Goal: Find specific page/section: Find specific page/section

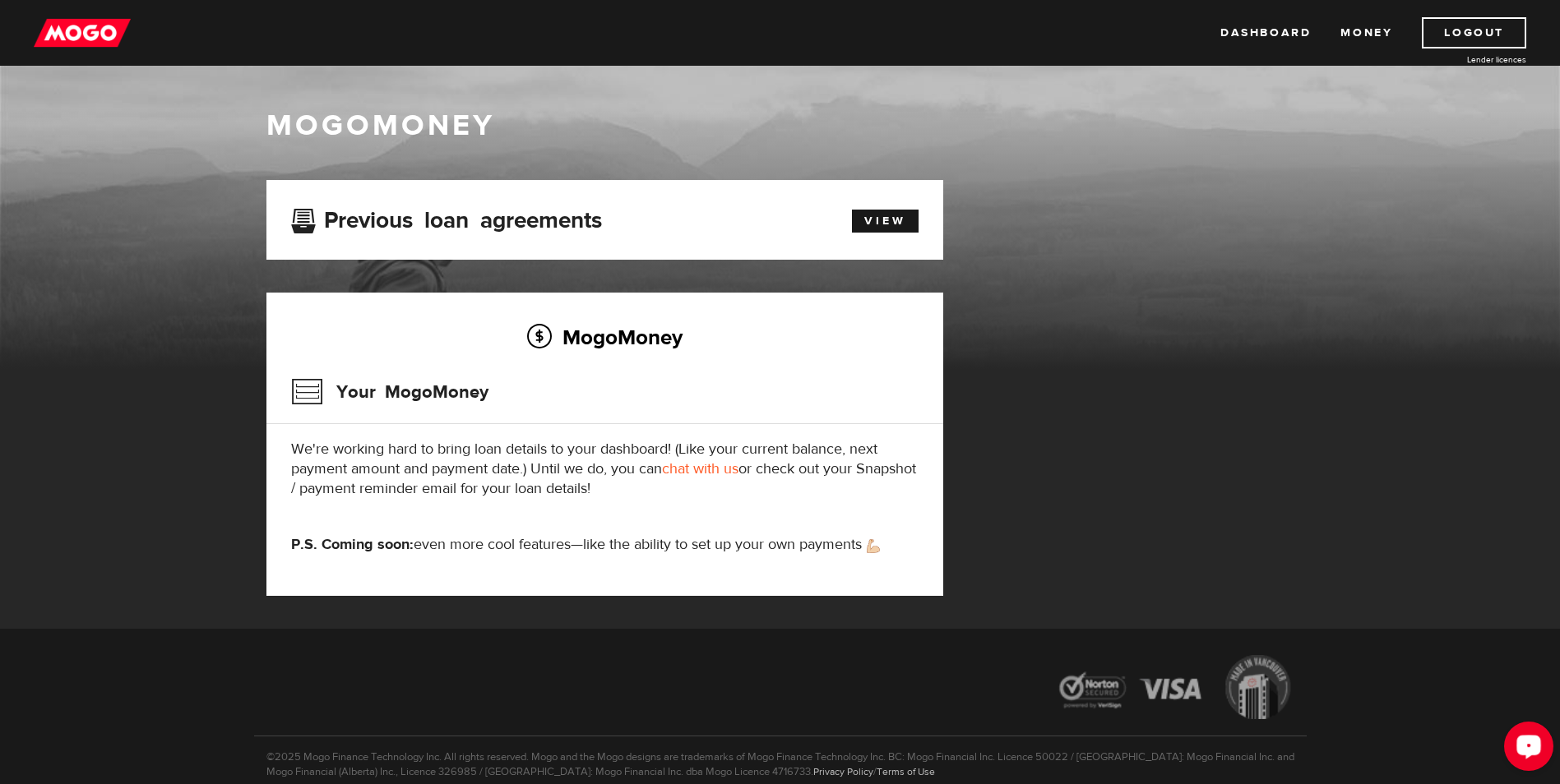
click at [1529, 746] on circle "Open LiveChat chat widget" at bounding box center [1529, 745] width 4 height 4
click at [863, 220] on link "View" at bounding box center [885, 222] width 66 height 23
click at [1362, 30] on link "Money" at bounding box center [1366, 32] width 52 height 31
click at [882, 218] on link "View" at bounding box center [885, 222] width 66 height 23
